Goal: Transaction & Acquisition: Download file/media

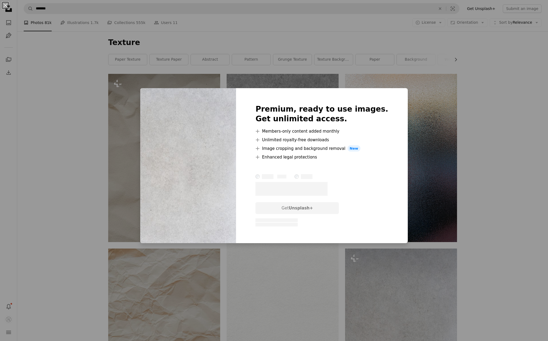
scroll to position [139, 0]
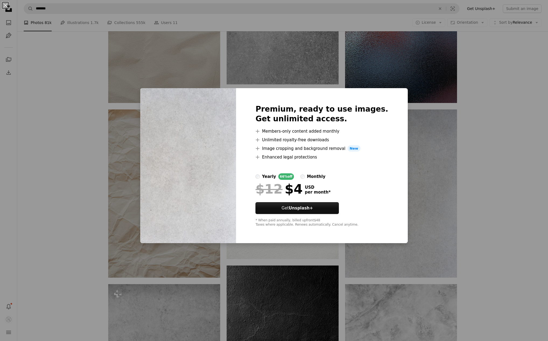
click at [485, 219] on div "An X shape Premium, ready to use images. Get unlimited access. A plus sign Memb…" at bounding box center [274, 170] width 548 height 341
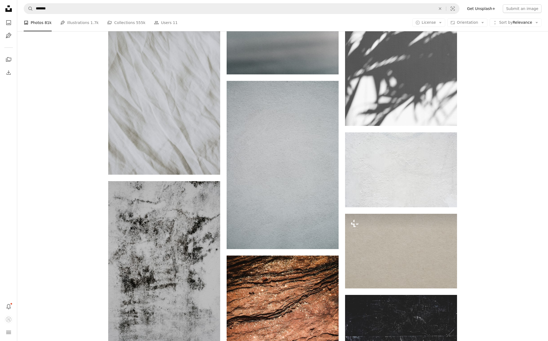
scroll to position [1705, 0]
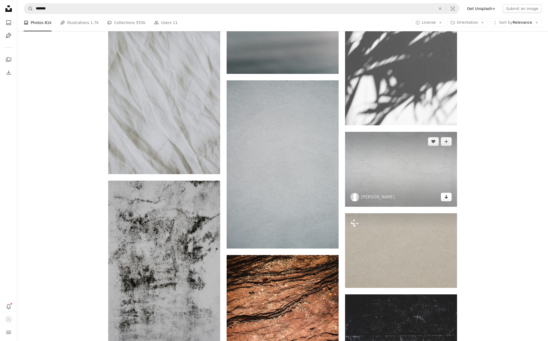
click at [450, 195] on link "Arrow pointing down" at bounding box center [446, 197] width 11 height 9
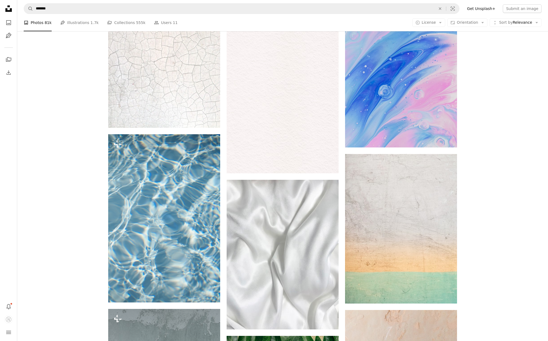
scroll to position [2441, 0]
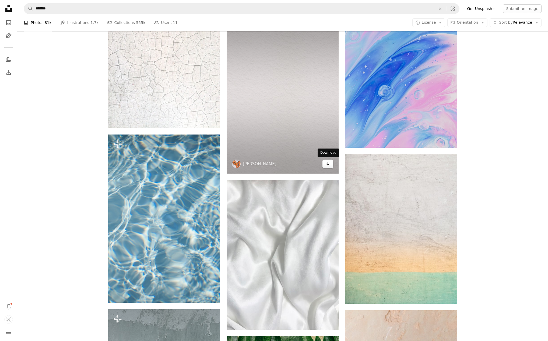
click at [328, 163] on icon "Arrow pointing down" at bounding box center [328, 163] width 4 height 6
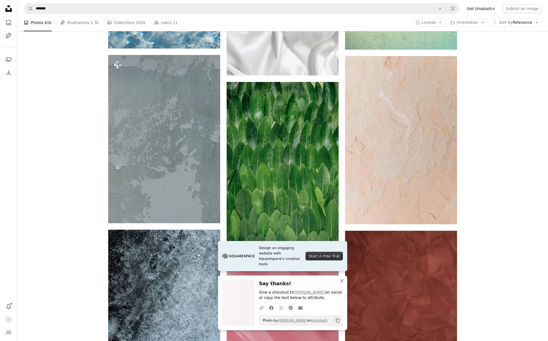
scroll to position [2696, 0]
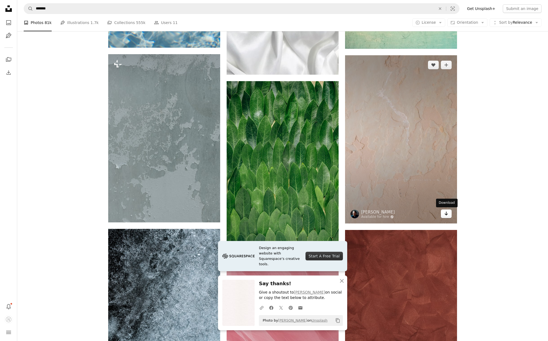
click at [448, 212] on icon "Arrow pointing down" at bounding box center [446, 213] width 4 height 6
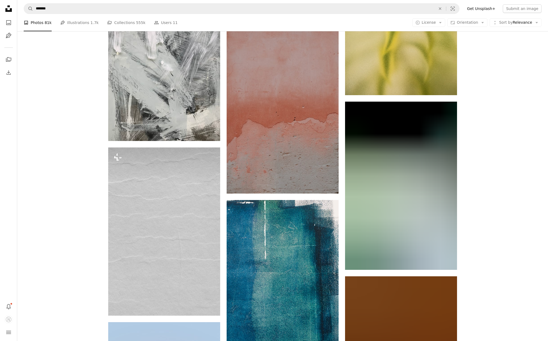
scroll to position [3285, 0]
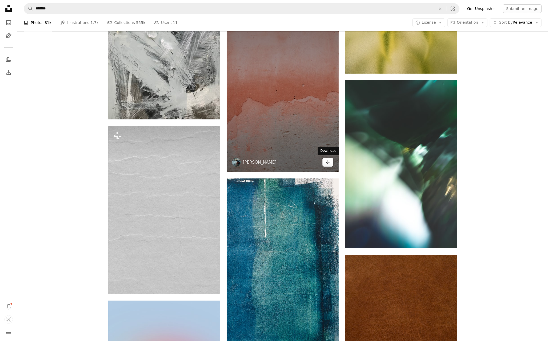
click at [329, 163] on icon "Arrow pointing down" at bounding box center [328, 162] width 4 height 6
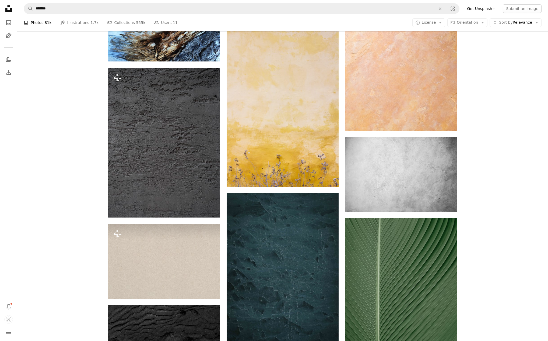
scroll to position [3772, 0]
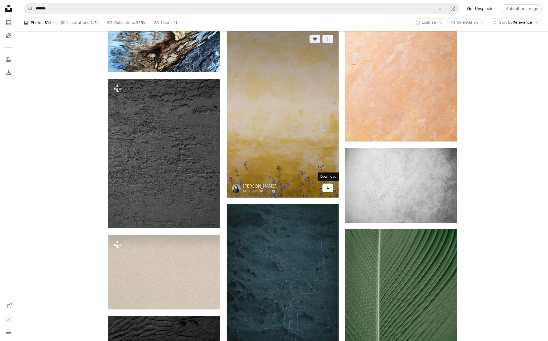
click at [329, 188] on icon "Arrow pointing down" at bounding box center [328, 187] width 4 height 6
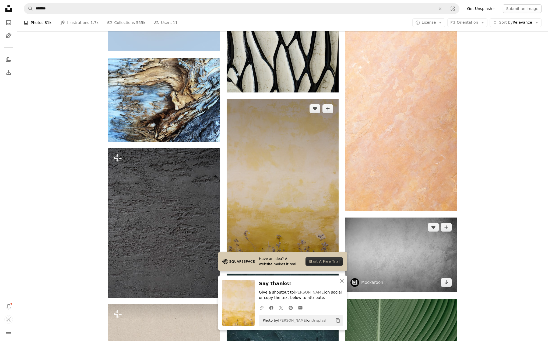
scroll to position [3703, 0]
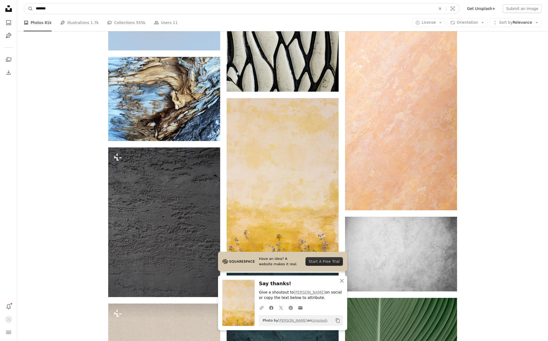
click at [141, 12] on input "*******" at bounding box center [233, 9] width 401 height 10
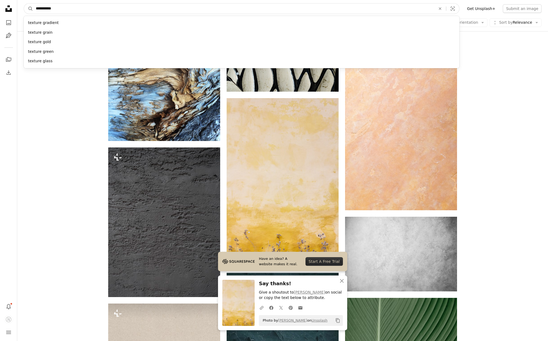
type input "**********"
click button "A magnifying glass" at bounding box center [28, 9] width 9 height 10
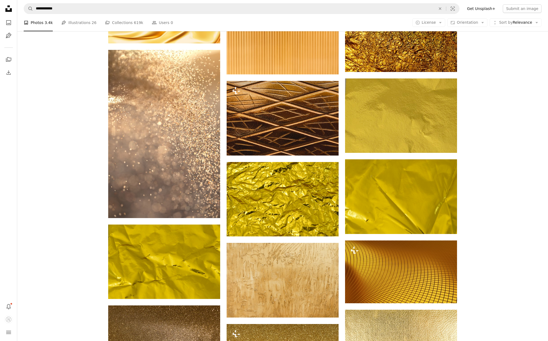
scroll to position [497, 0]
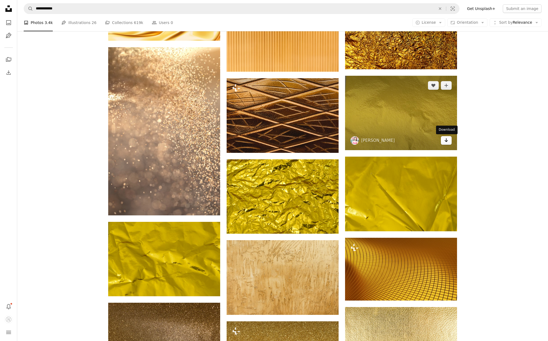
click at [447, 141] on icon "Download" at bounding box center [447, 140] width 4 height 4
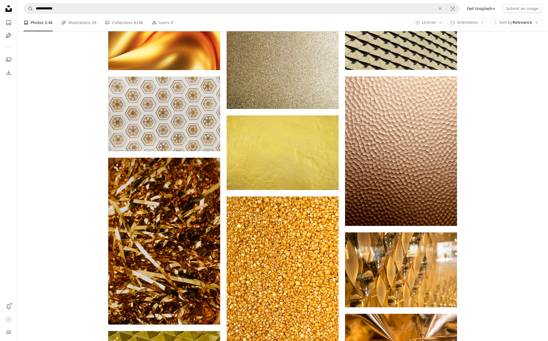
scroll to position [1165, 0]
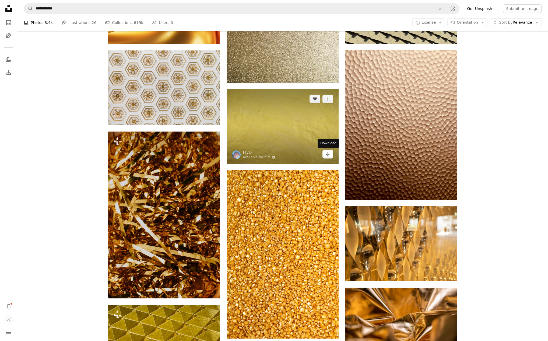
click at [328, 154] on icon "Download" at bounding box center [328, 154] width 4 height 4
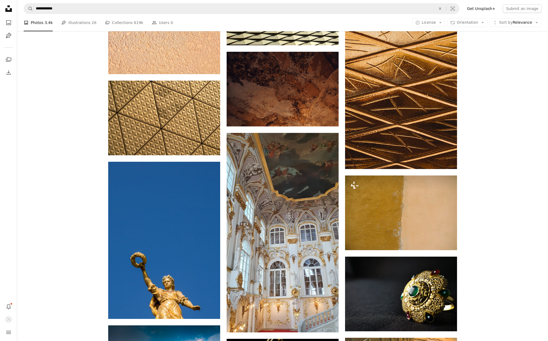
scroll to position [2119, 0]
